Goal: Find specific page/section: Find specific page/section

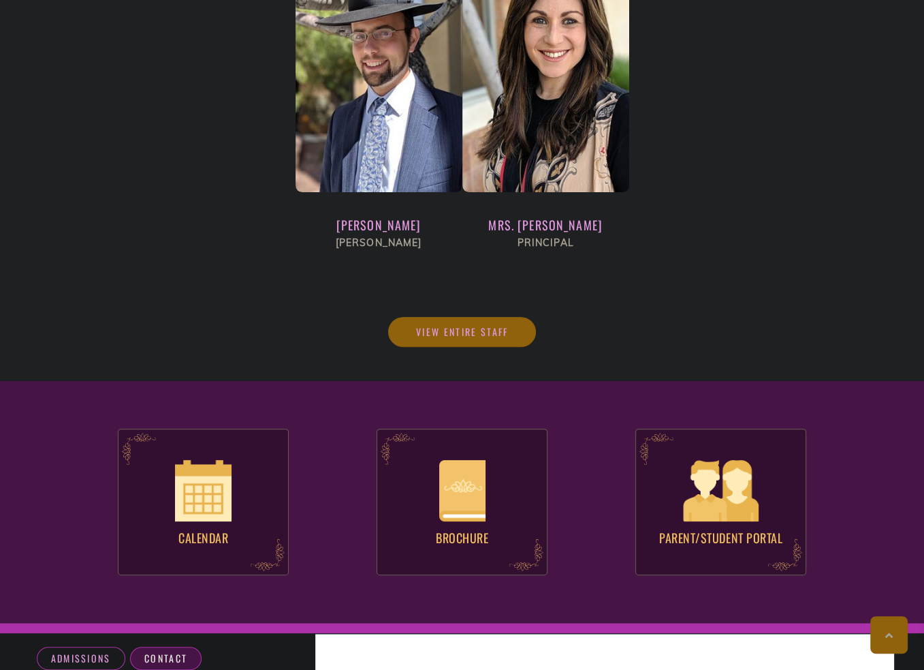
scroll to position [4910, 0]
click at [513, 316] on link "View Entire Staff" at bounding box center [462, 331] width 148 height 30
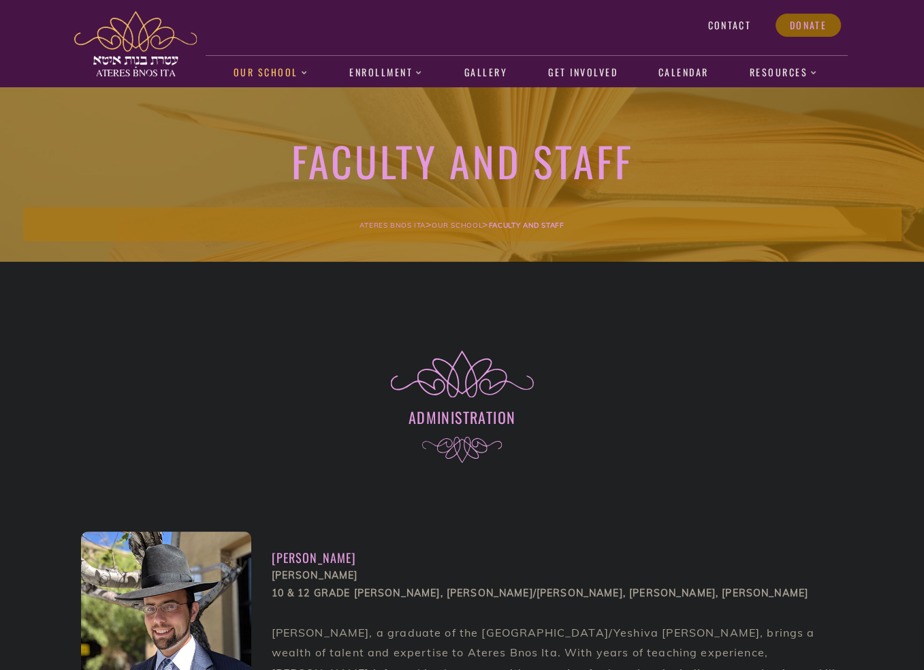
click at [737, 23] on span "Contact" at bounding box center [729, 25] width 43 height 12
